Goal: Task Accomplishment & Management: Manage account settings

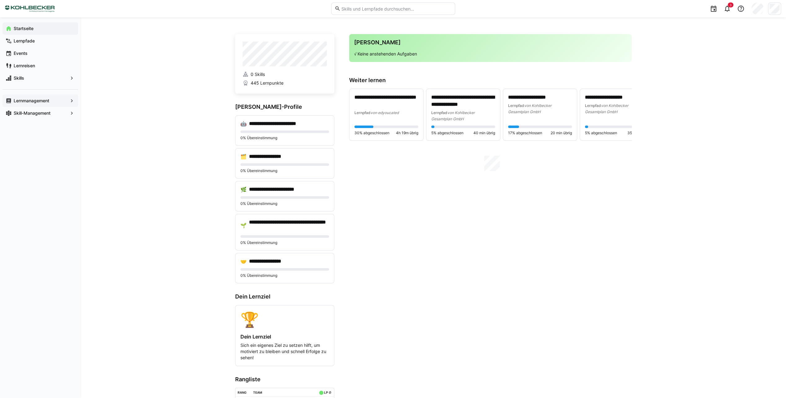
click at [50, 102] on span "Lernmanagement" at bounding box center [40, 101] width 55 height 6
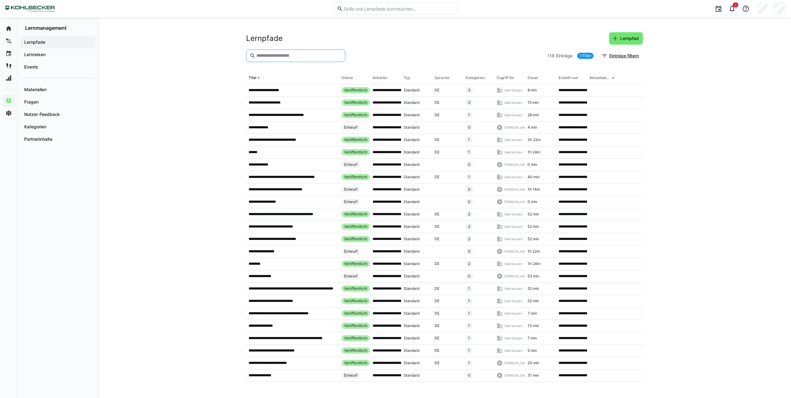
click at [288, 55] on input "text" at bounding box center [299, 56] width 86 height 6
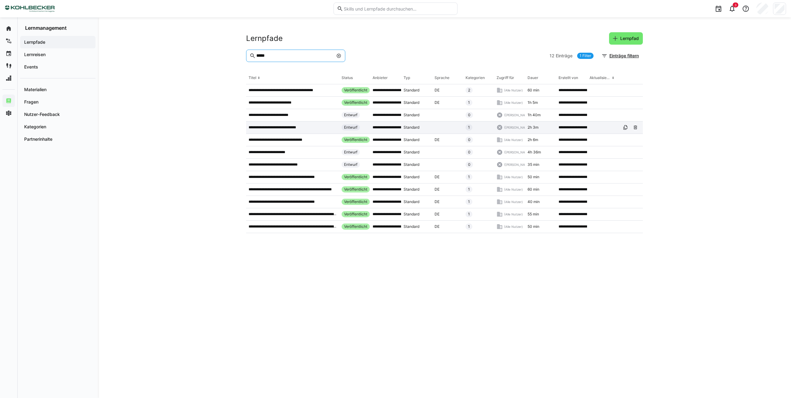
type input "*****"
click at [298, 126] on p "**********" at bounding box center [278, 127] width 58 height 5
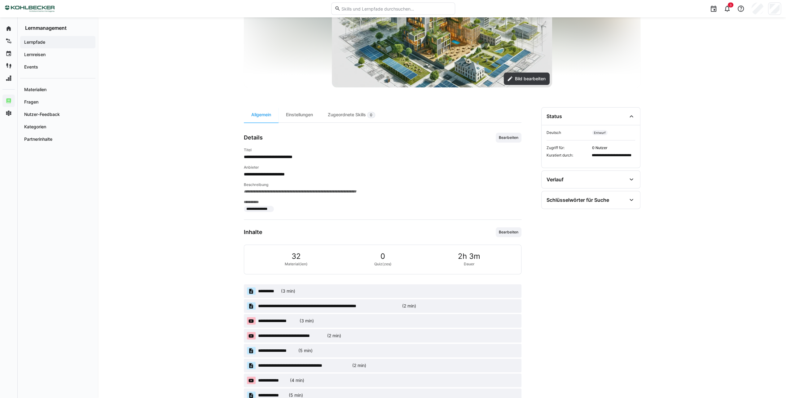
scroll to position [62, 0]
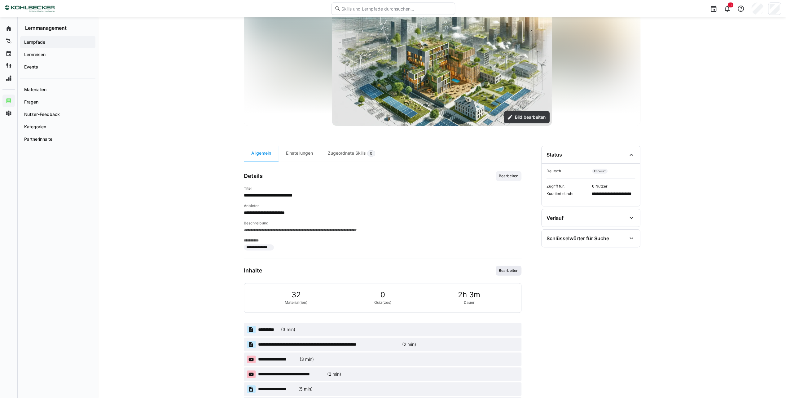
click at [512, 273] on span "Bearbeiten" at bounding box center [509, 271] width 26 height 10
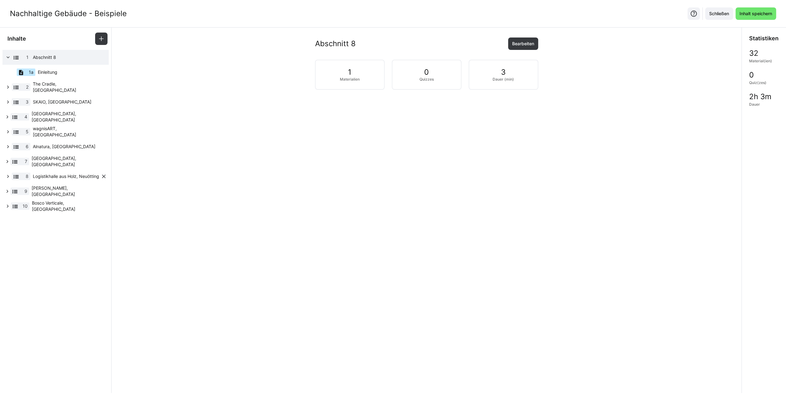
click at [64, 175] on span "Logistikhalle aus Holz, Neuötting" at bounding box center [67, 176] width 68 height 6
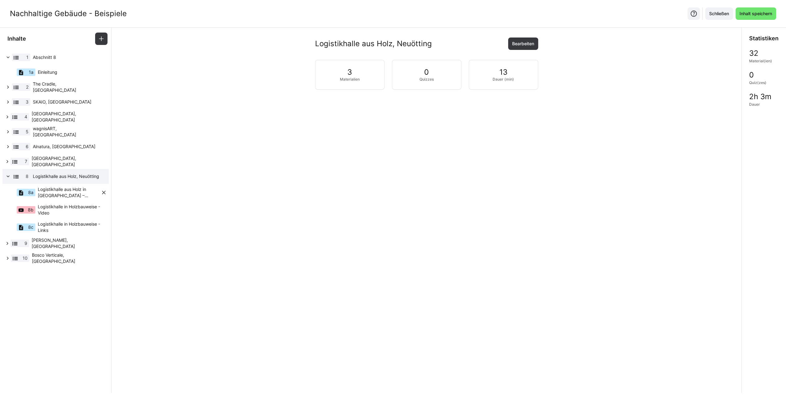
click at [66, 189] on span "Logistikhalle aus Holz in [GEOGRAPHIC_DATA] – Holzbau im Industriebereich" at bounding box center [69, 192] width 63 height 12
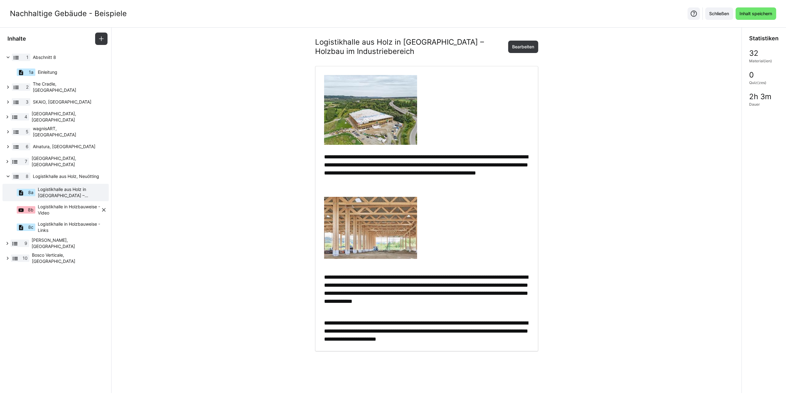
click at [66, 208] on span "Logistikhalle in Holzbauweise - Video" at bounding box center [69, 210] width 63 height 12
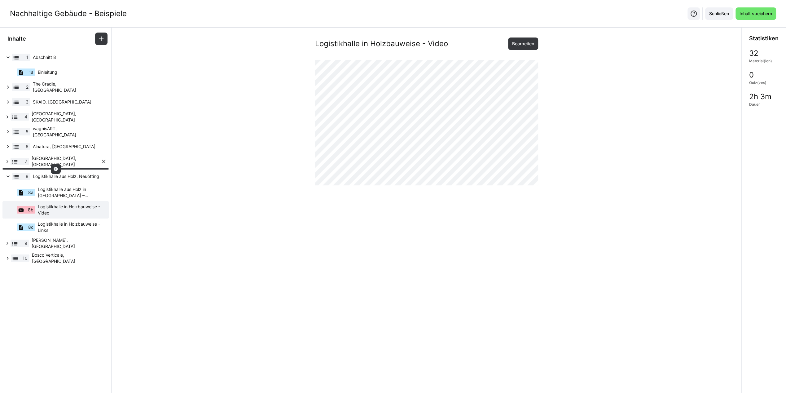
click at [62, 165] on span "[GEOGRAPHIC_DATA], [GEOGRAPHIC_DATA]" at bounding box center [66, 161] width 69 height 12
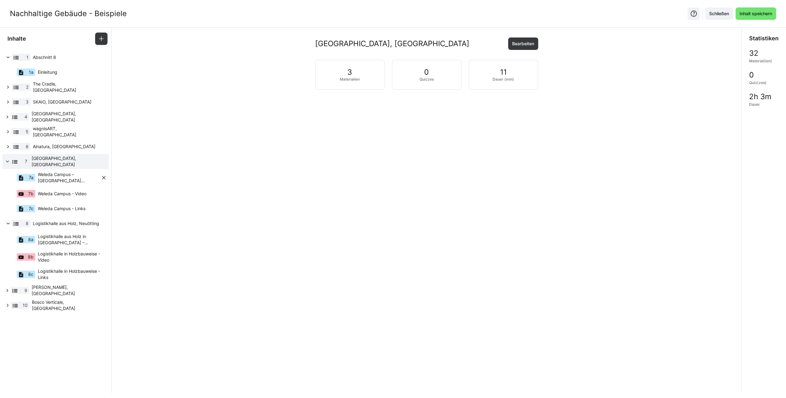
click at [63, 180] on span "Weleda Campus – [GEOGRAPHIC_DATA] nachhaltige Bau- und Raumkonzepte" at bounding box center [69, 177] width 63 height 12
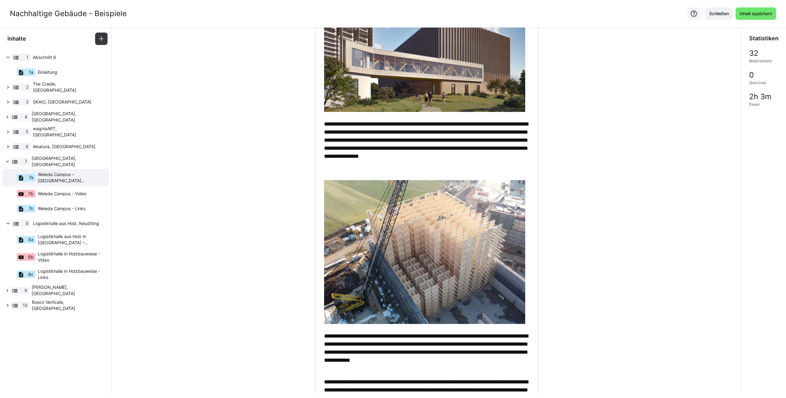
scroll to position [279, 0]
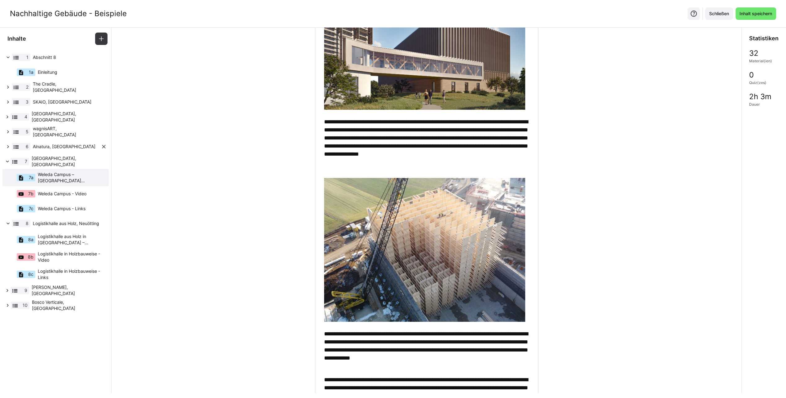
click at [58, 147] on span "Alnatura, [GEOGRAPHIC_DATA]" at bounding box center [67, 146] width 68 height 6
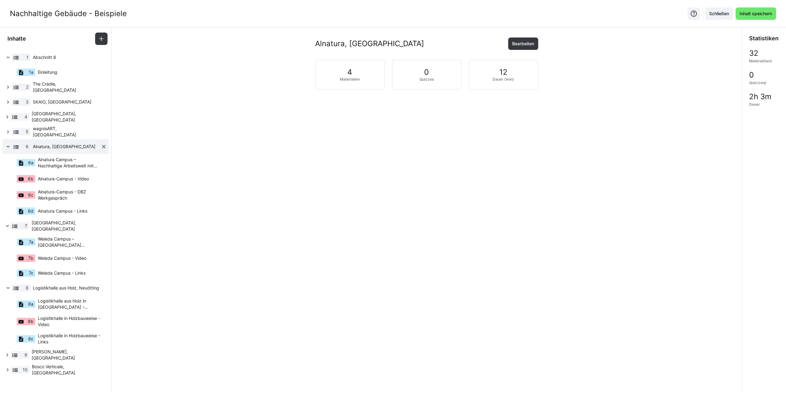
scroll to position [0, 0]
click at [57, 160] on span "Alnatura Campus – Nachhaltige Arbeitswelt mit innovativer Lehmbauweise" at bounding box center [69, 162] width 63 height 12
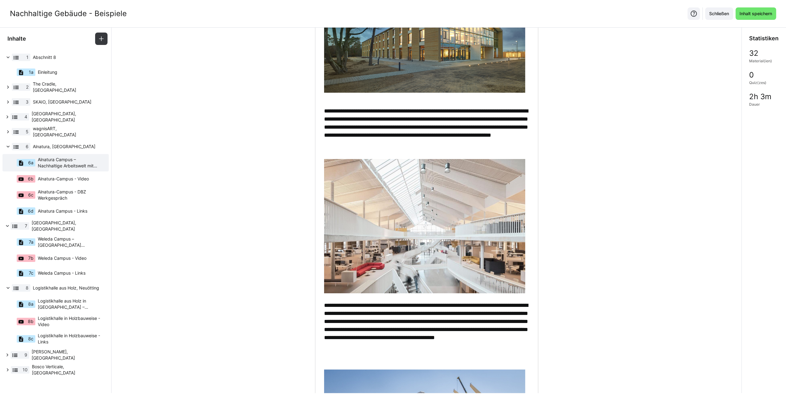
scroll to position [93, 0]
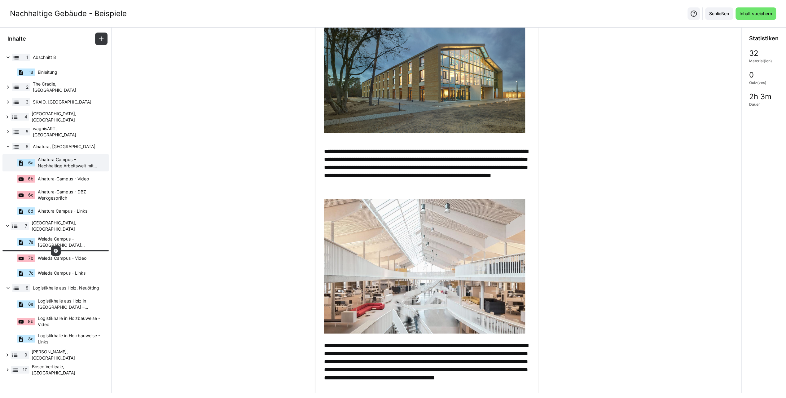
click at [58, 247] on div at bounding box center [56, 251] width 10 height 10
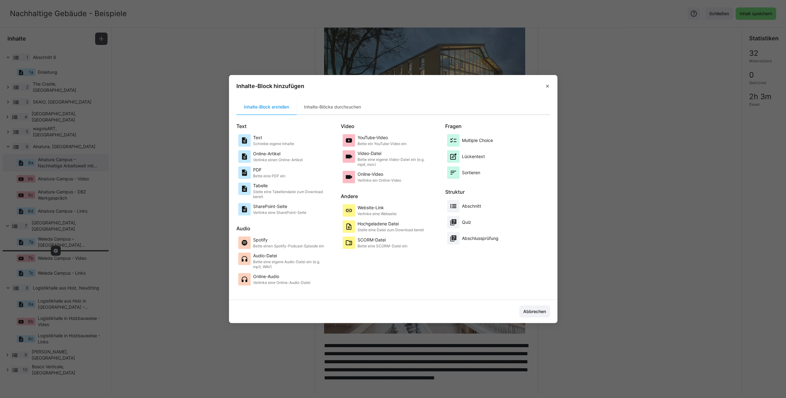
drag, startPoint x: 543, startPoint y: 316, endPoint x: 361, endPoint y: 286, distance: 184.6
click at [540, 314] on span "Abbrechen" at bounding box center [534, 311] width 31 height 12
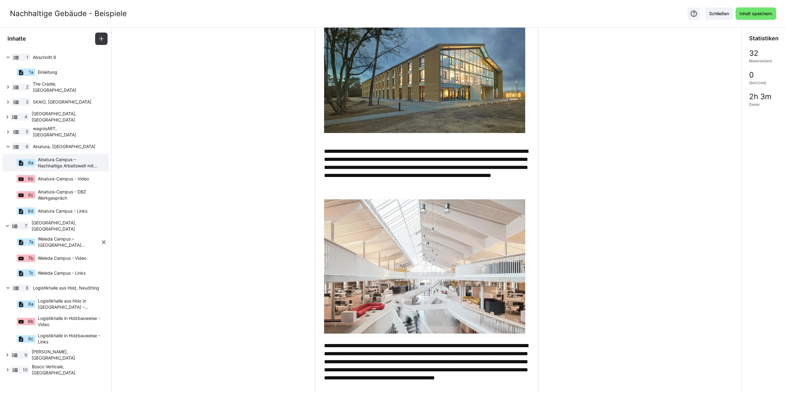
click at [70, 242] on span "Weleda Campus – [GEOGRAPHIC_DATA] nachhaltige Bau- und Raumkonzepte" at bounding box center [69, 242] width 63 height 12
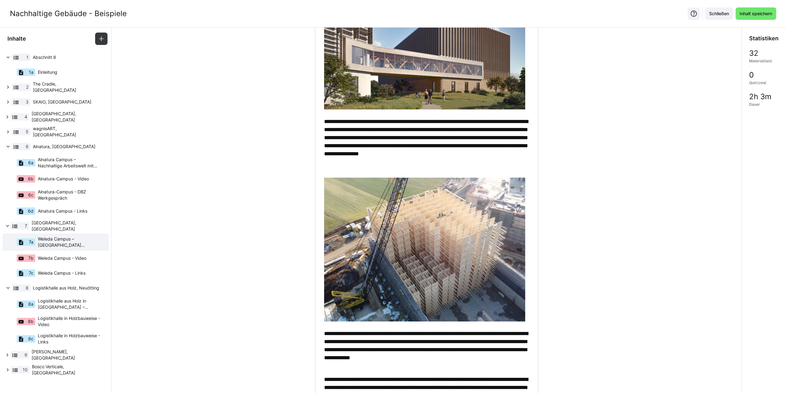
scroll to position [279, 0]
